Goal: Find specific page/section: Find specific page/section

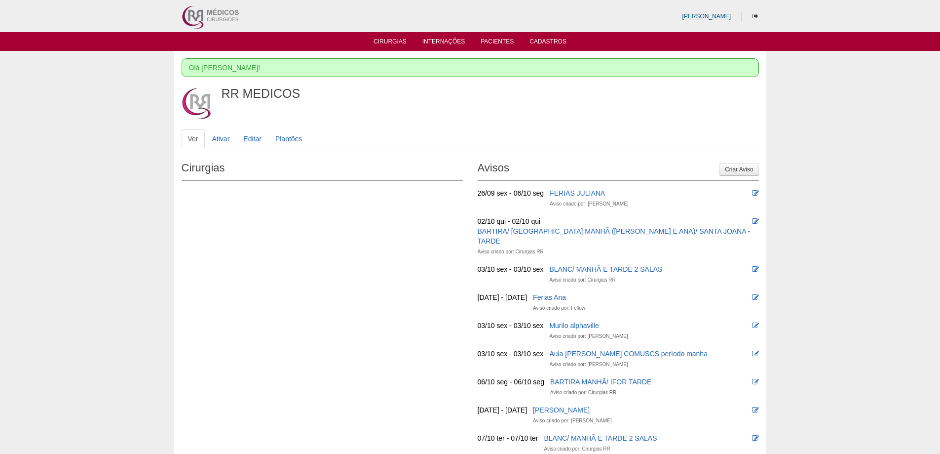
click at [706, 13] on link "[PERSON_NAME]" at bounding box center [706, 16] width 49 height 7
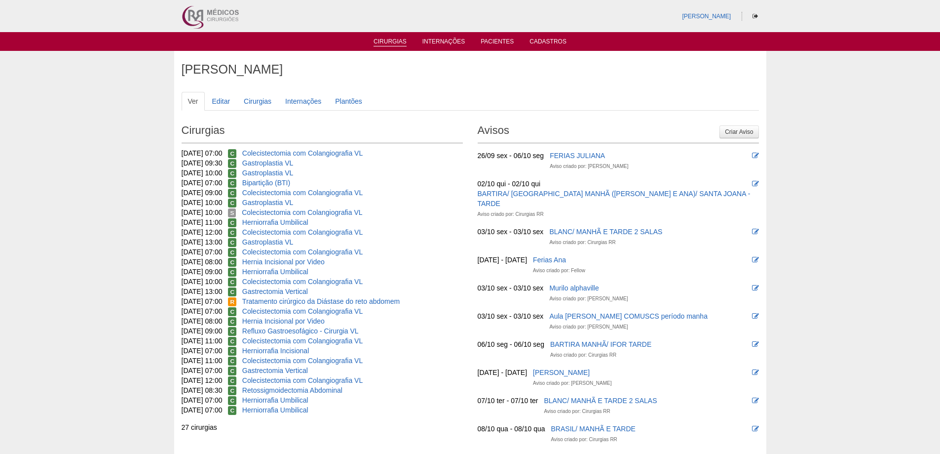
click at [385, 39] on link "Cirurgias" at bounding box center [390, 42] width 33 height 8
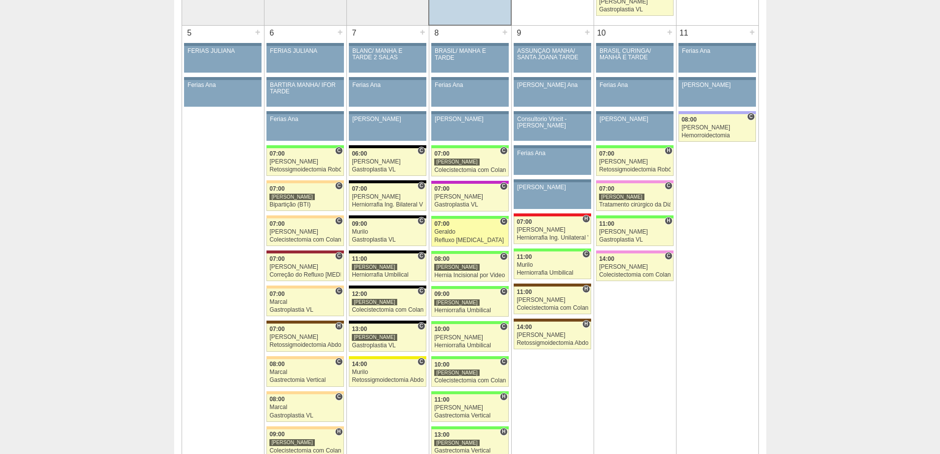
scroll to position [494, 0]
